Goal: Check status: Check status

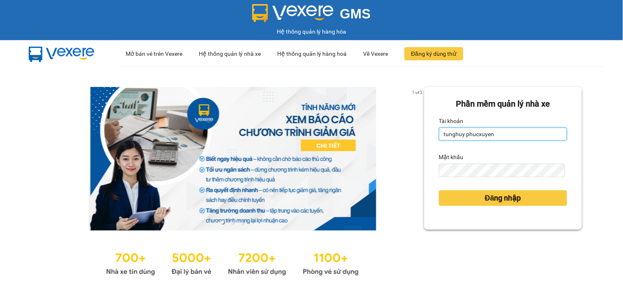
click at [475, 129] on input "tunghuy.phucxuyen" at bounding box center [503, 134] width 128 height 13
type input "nga.phucxuyen"
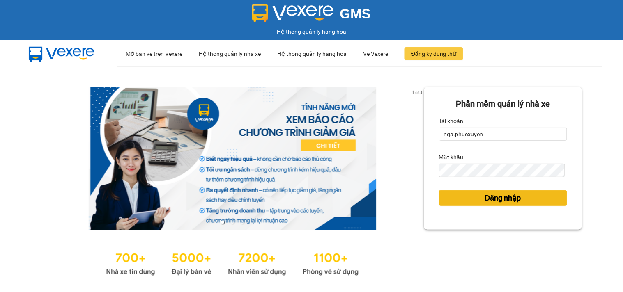
click at [490, 197] on span "Đăng nhập" at bounding box center [503, 198] width 36 height 11
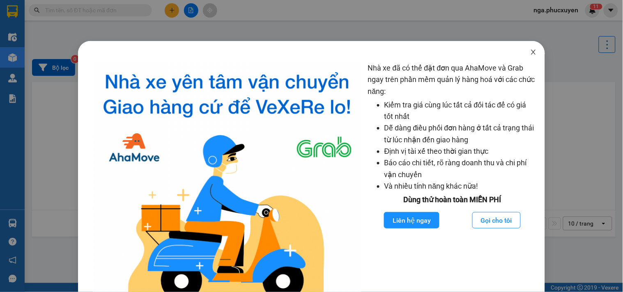
click at [523, 51] on span "Close" at bounding box center [533, 52] width 23 height 23
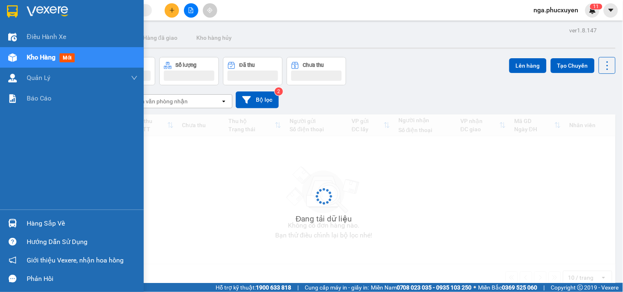
click at [39, 224] on div "Hàng sắp về" at bounding box center [82, 224] width 111 height 12
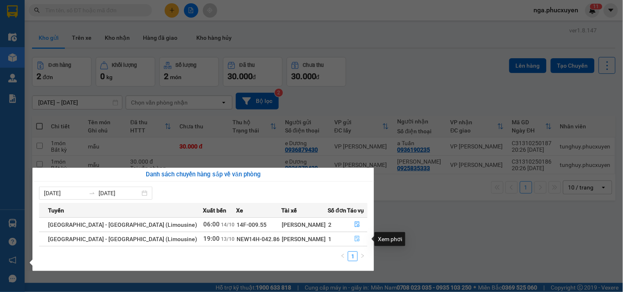
click at [356, 239] on icon "file-done" at bounding box center [357, 239] width 6 height 6
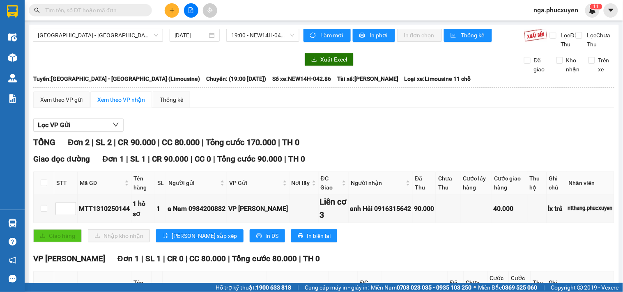
scroll to position [125, 0]
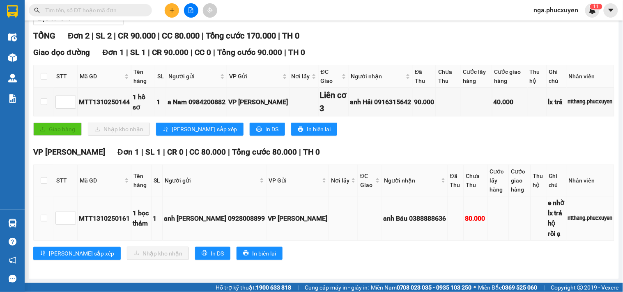
click at [90, 219] on div "MTT1310250161" at bounding box center [104, 219] width 51 height 10
click at [91, 219] on div "MTT1310250161" at bounding box center [104, 219] width 51 height 10
copy div "MTT1310250161"
drag, startPoint x: 104, startPoint y: 11, endPoint x: 363, endPoint y: 262, distance: 359.8
click at [363, 262] on div "VP Hạ Long Đơn 1 | SL 1 | CR 0 | CC 80.000 | Tổng cước 80.000 | TH 0 STT Mã GD …" at bounding box center [323, 206] width 581 height 120
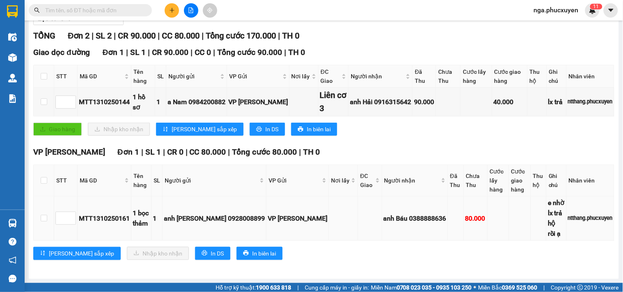
click at [93, 218] on div "MTT1310250161" at bounding box center [104, 219] width 51 height 10
copy div "MTT1310250161"
drag, startPoint x: 94, startPoint y: 11, endPoint x: 11, endPoint y: 221, distance: 225.1
click at [10, 220] on img at bounding box center [12, 223] width 9 height 9
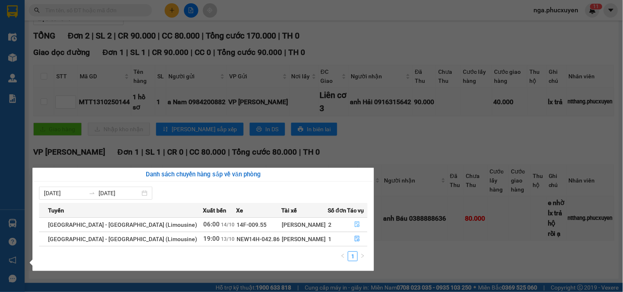
click at [358, 224] on button "button" at bounding box center [358, 224] width 20 height 13
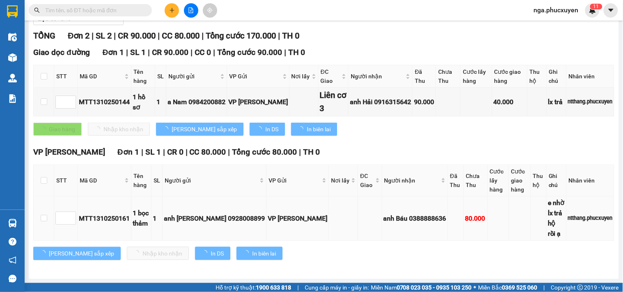
scroll to position [34, 0]
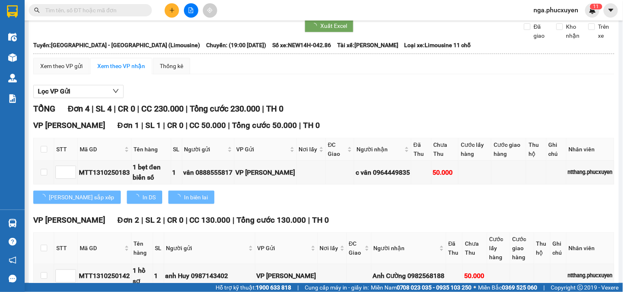
type input "[DATE]"
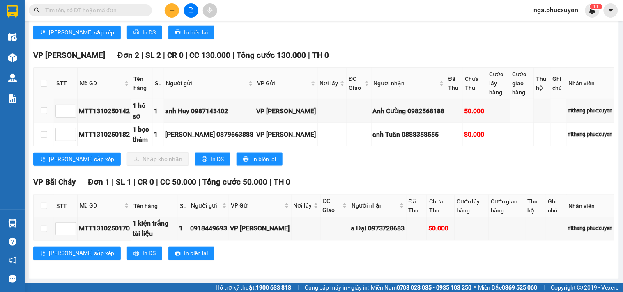
scroll to position [217, 0]
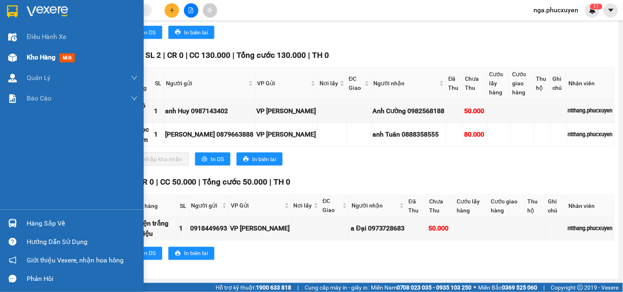
drag, startPoint x: 52, startPoint y: 6, endPoint x: 85, endPoint y: 49, distance: 54.5
click at [51, 6] on img at bounding box center [47, 11] width 41 height 12
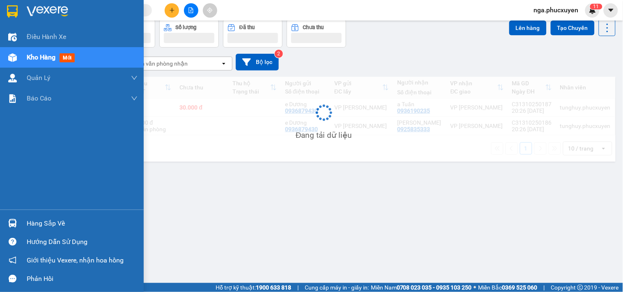
scroll to position [38, 0]
